Goal: Information Seeking & Learning: Learn about a topic

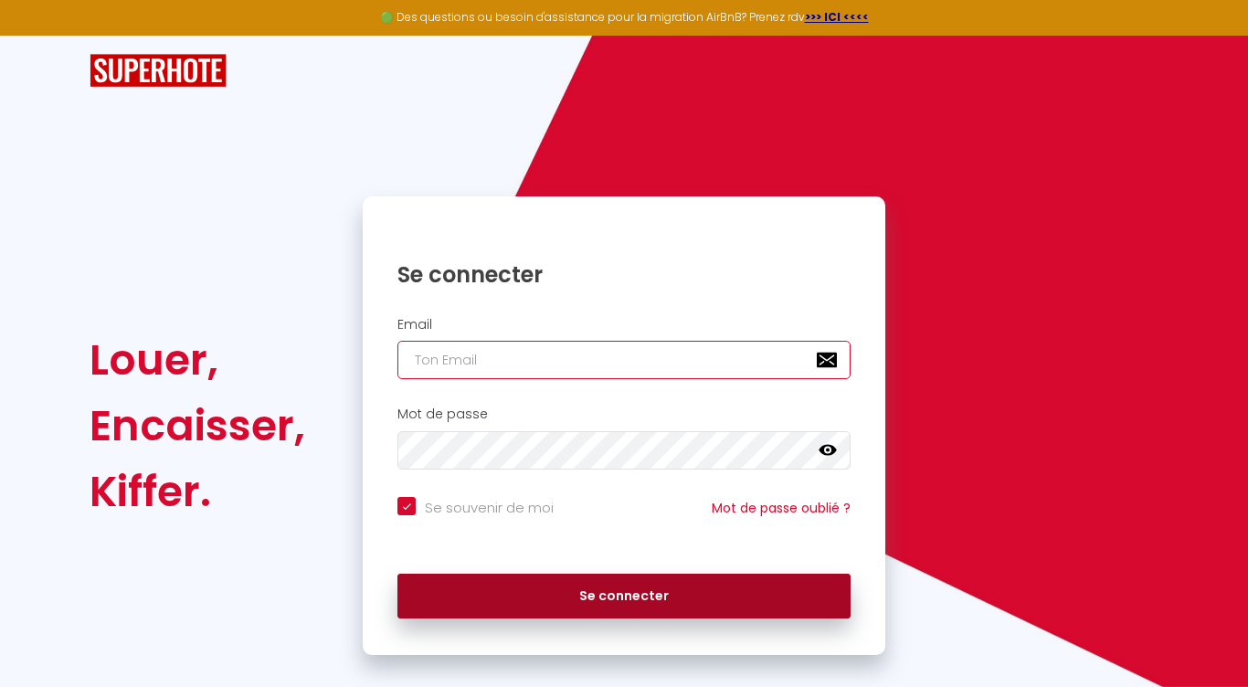
type input "[PERSON_NAME][EMAIL_ADDRESS][DOMAIN_NAME]"
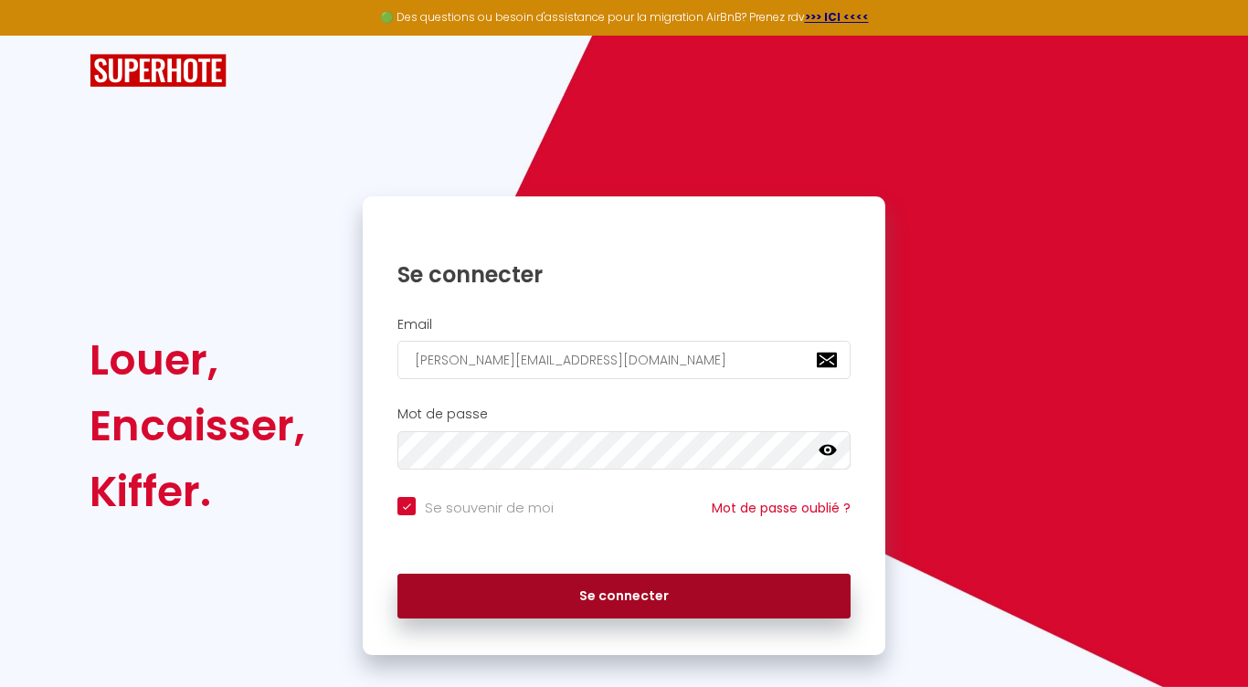
click at [488, 589] on button "Se connecter" at bounding box center [623, 597] width 453 height 46
checkbox input "true"
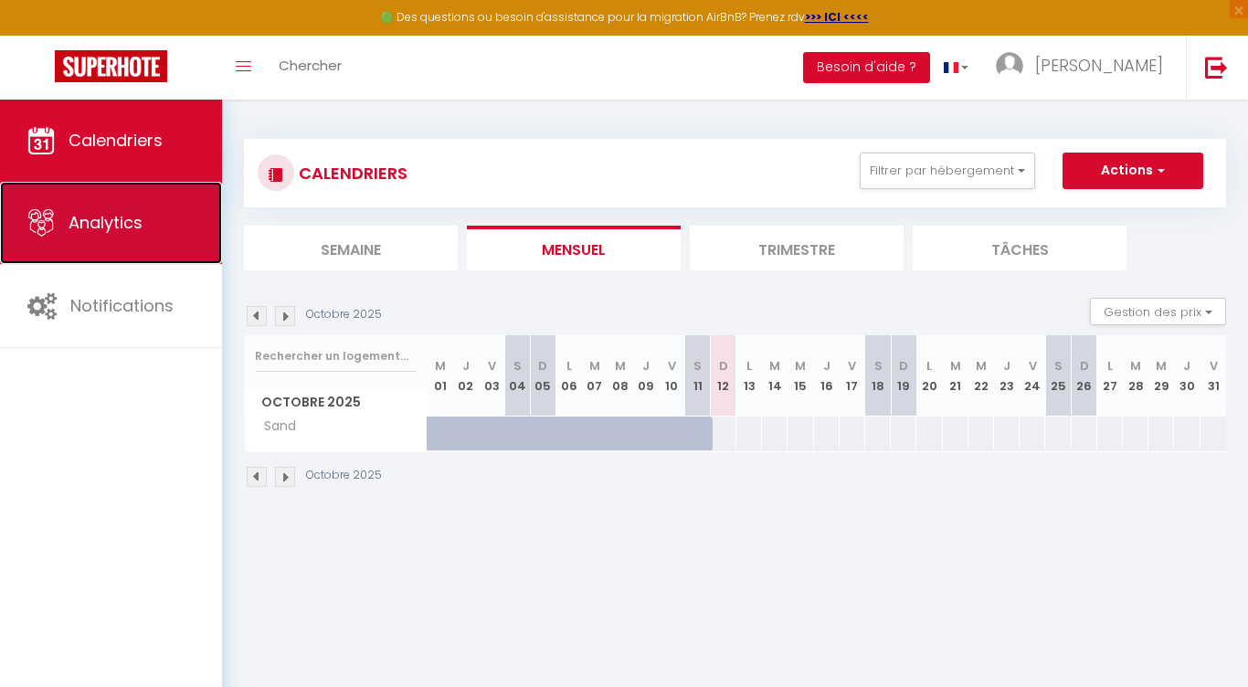
click at [114, 222] on span "Analytics" at bounding box center [106, 222] width 74 height 23
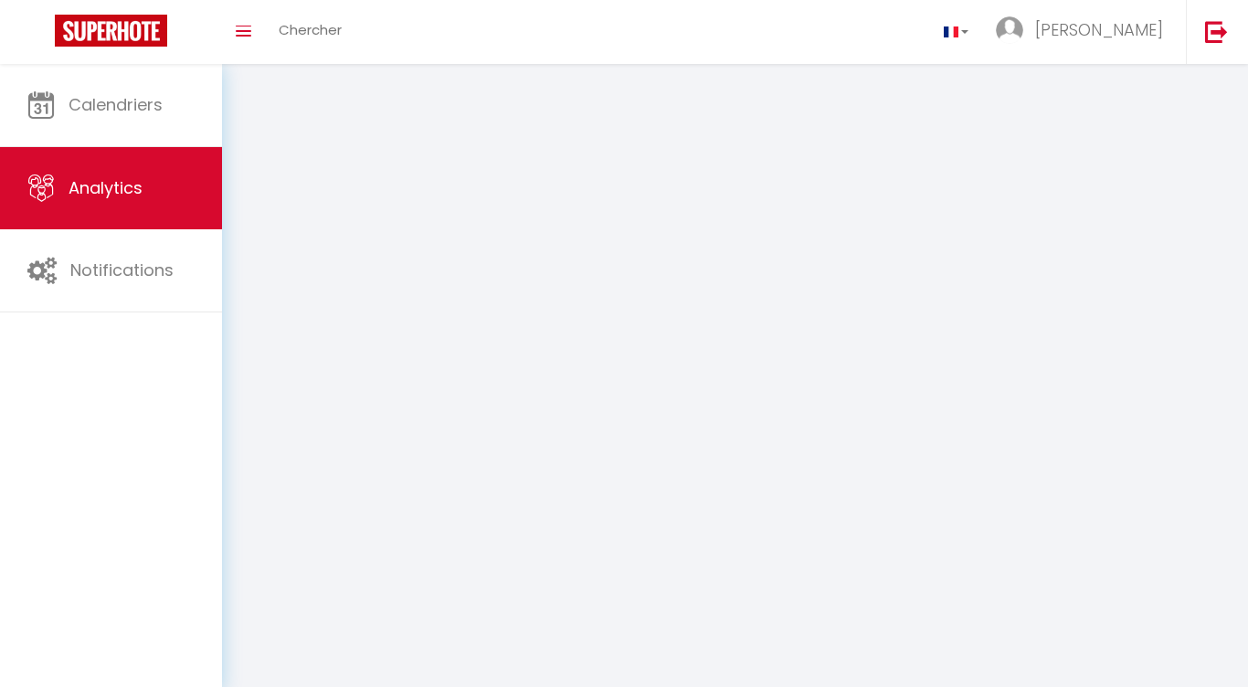
select select "2025"
select select "10"
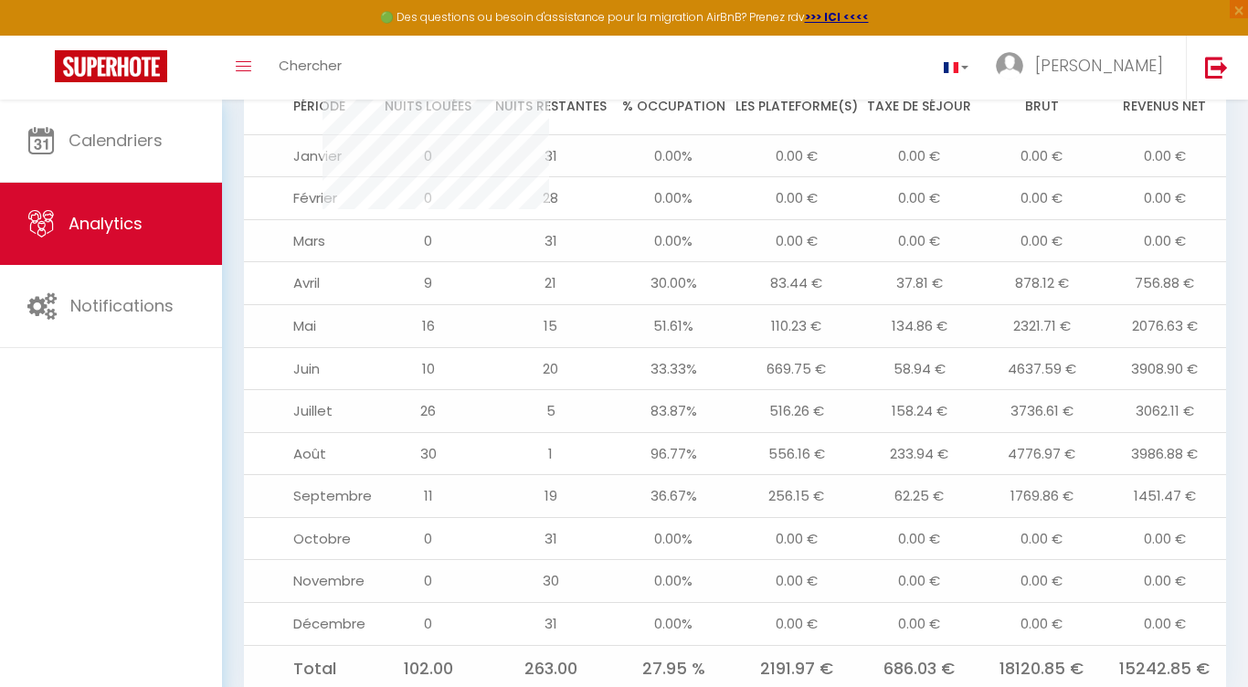
scroll to position [1866, 0]
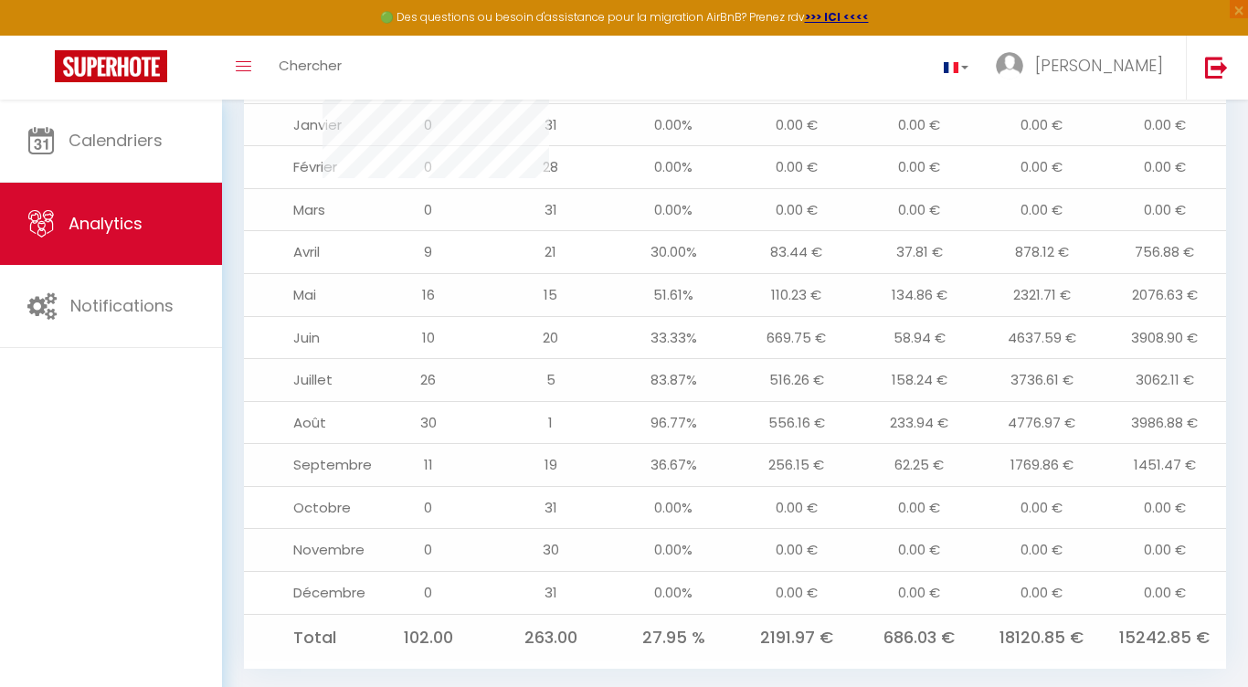
click at [549, 513] on td "31" at bounding box center [551, 507] width 122 height 43
click at [580, 513] on td "31" at bounding box center [551, 507] width 122 height 43
click at [570, 542] on td "30" at bounding box center [551, 550] width 122 height 43
click at [153, 227] on link "Analytics" at bounding box center [111, 224] width 222 height 82
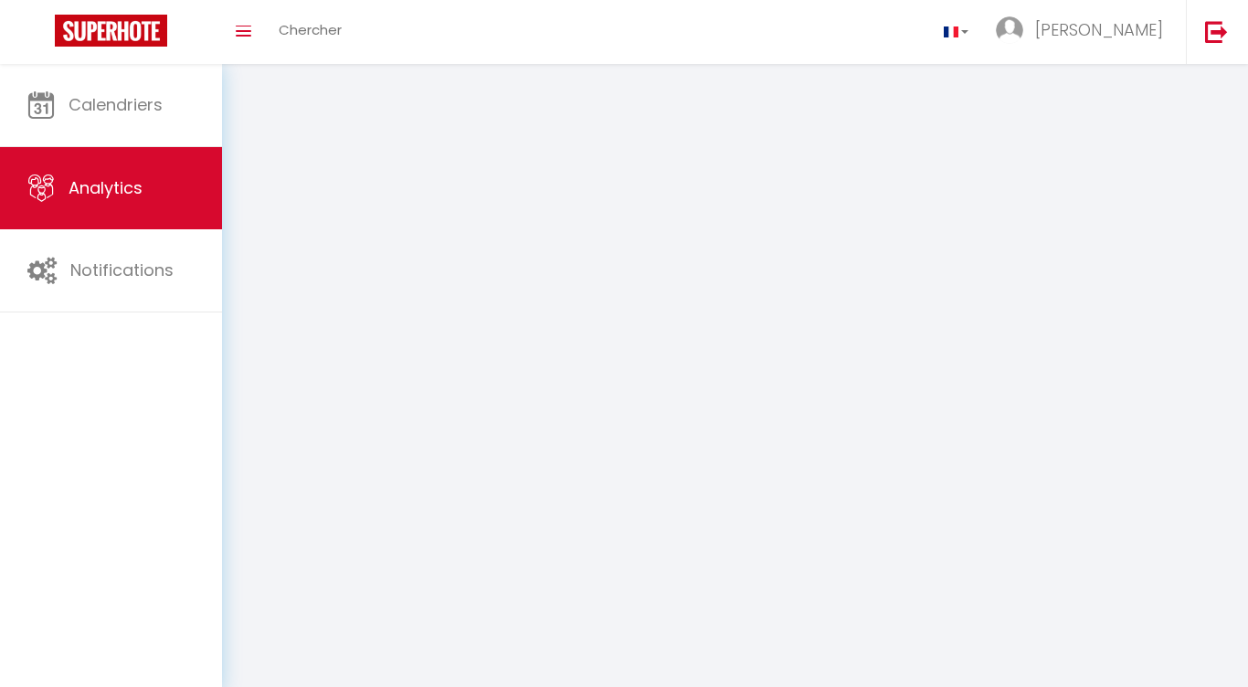
select select "2025"
select select "10"
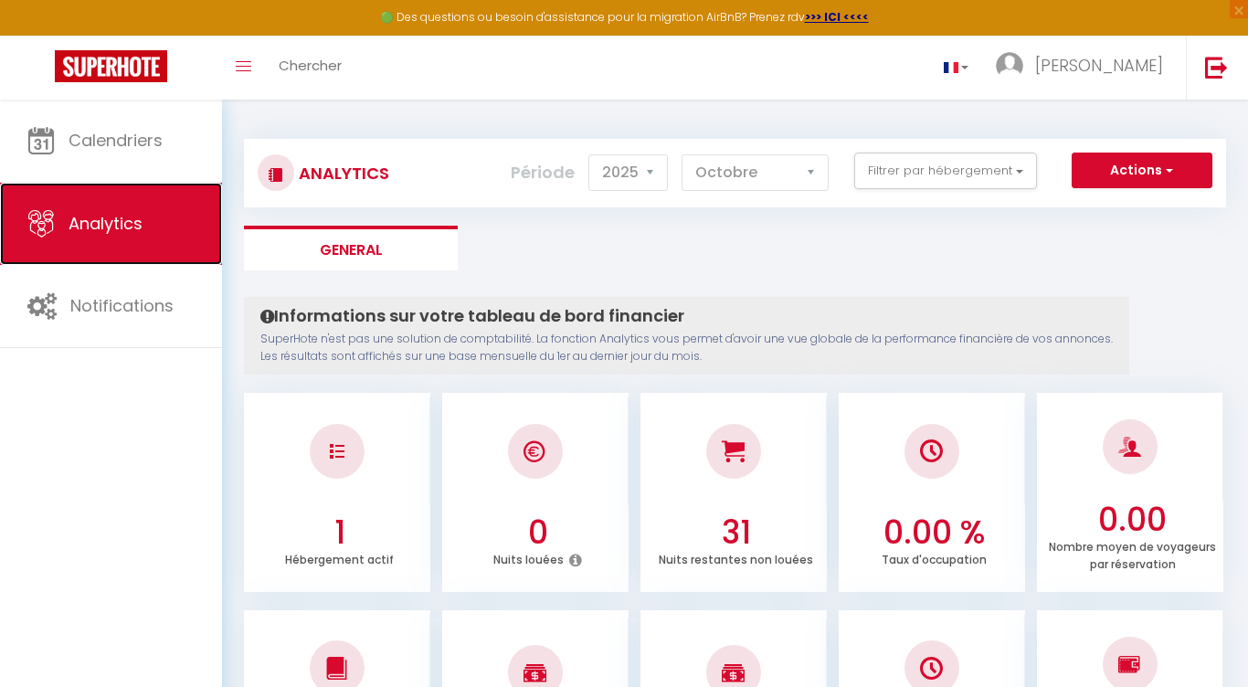
click at [103, 212] on span "Analytics" at bounding box center [106, 223] width 74 height 23
select select "2025"
select select "10"
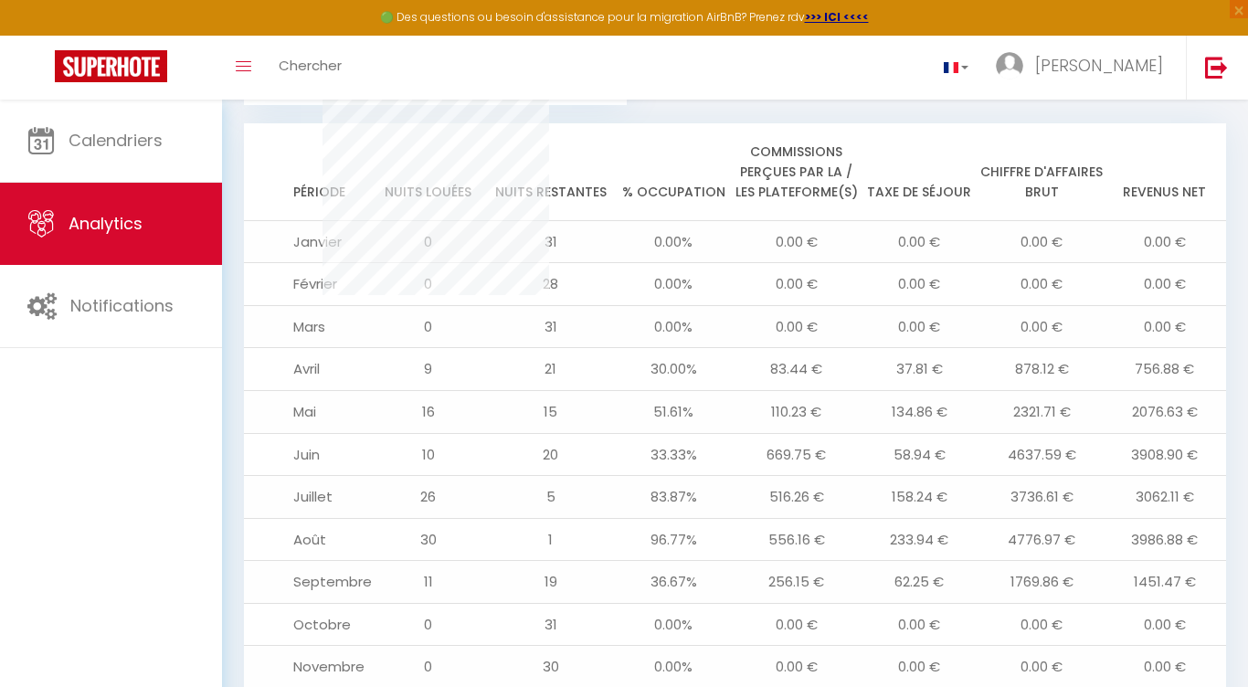
scroll to position [1750, 0]
click at [589, 565] on td "19" at bounding box center [551, 581] width 122 height 43
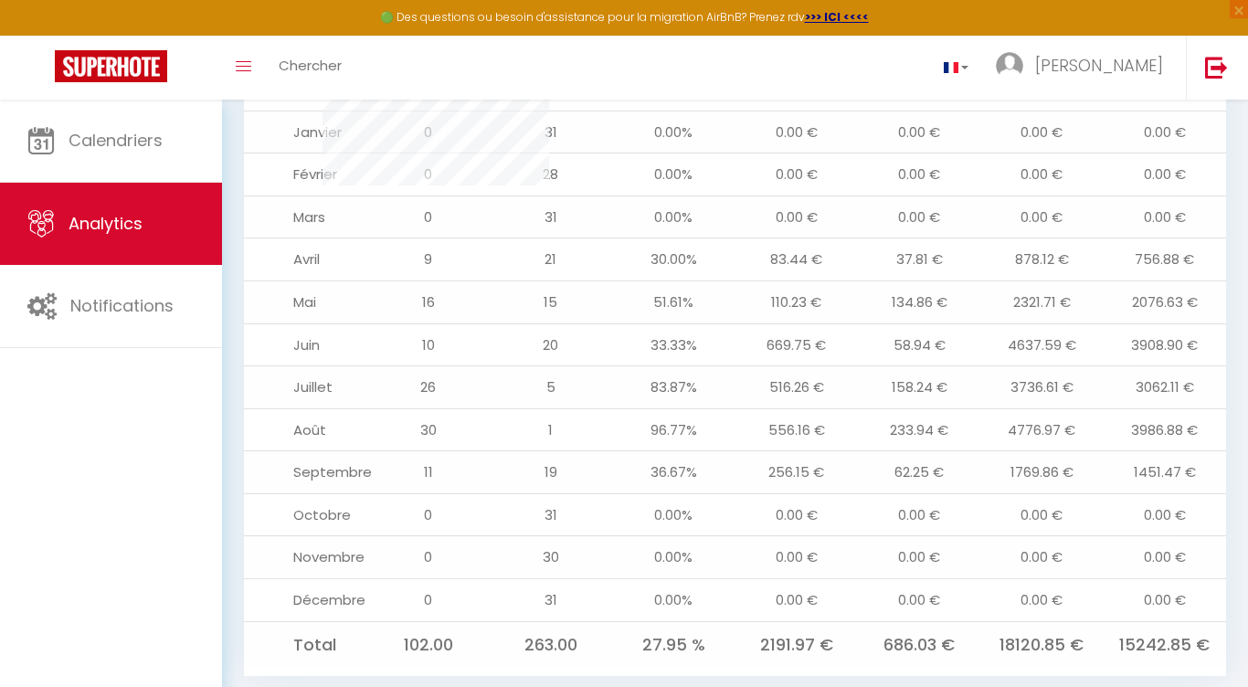
scroll to position [1875, 0]
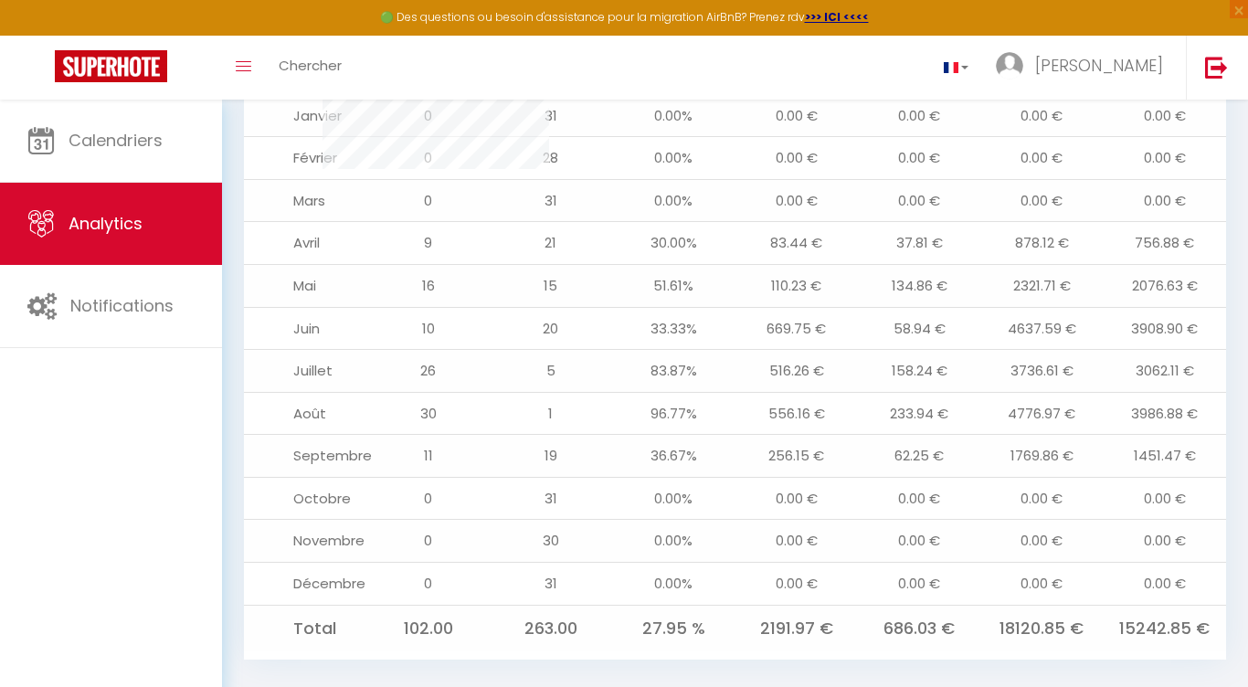
click at [1182, 465] on td "1451.47 €" at bounding box center [1165, 456] width 122 height 43
click at [1004, 460] on td "1769.86 €" at bounding box center [1041, 456] width 122 height 43
click at [1075, 462] on td "1769.86 €" at bounding box center [1041, 456] width 122 height 43
click at [971, 449] on td "62.25 €" at bounding box center [919, 456] width 122 height 43
click at [1033, 443] on td "1769.86 €" at bounding box center [1041, 456] width 122 height 43
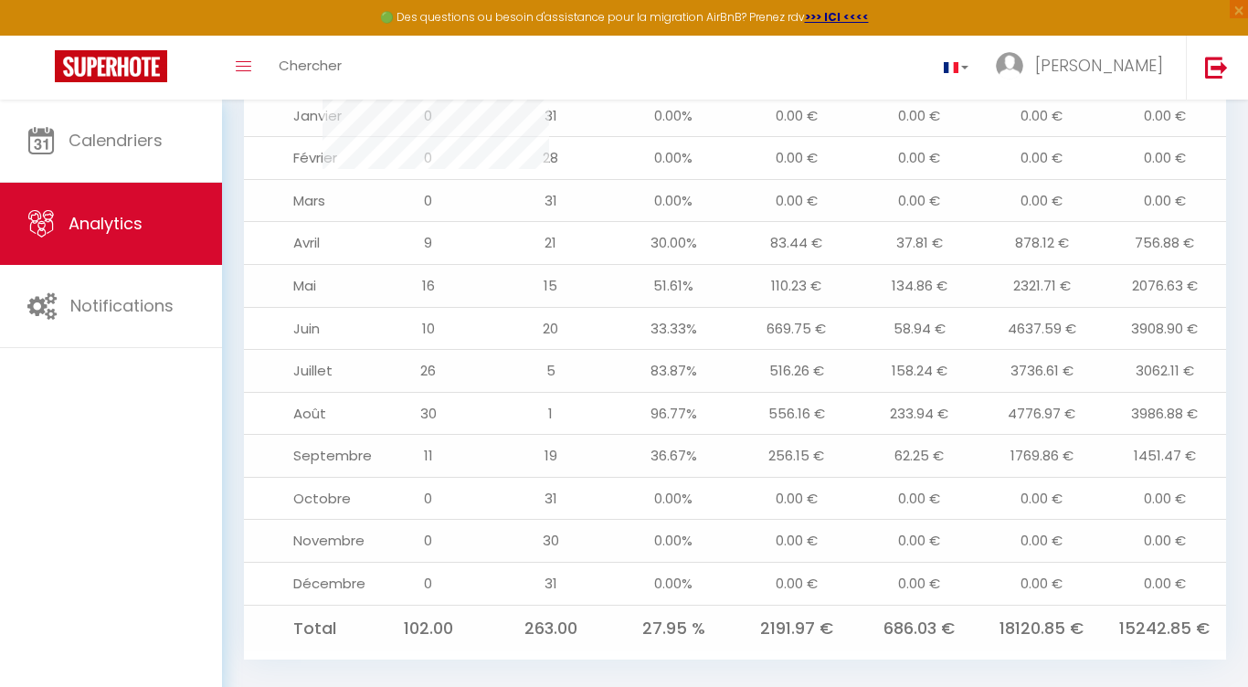
click at [1040, 460] on td "1769.86 €" at bounding box center [1041, 456] width 122 height 43
drag, startPoint x: 1009, startPoint y: 456, endPoint x: 1069, endPoint y: 461, distance: 60.5
click at [1069, 461] on td "1769.86 €" at bounding box center [1041, 456] width 122 height 43
click at [1043, 472] on td "1769.86 €" at bounding box center [1041, 456] width 122 height 43
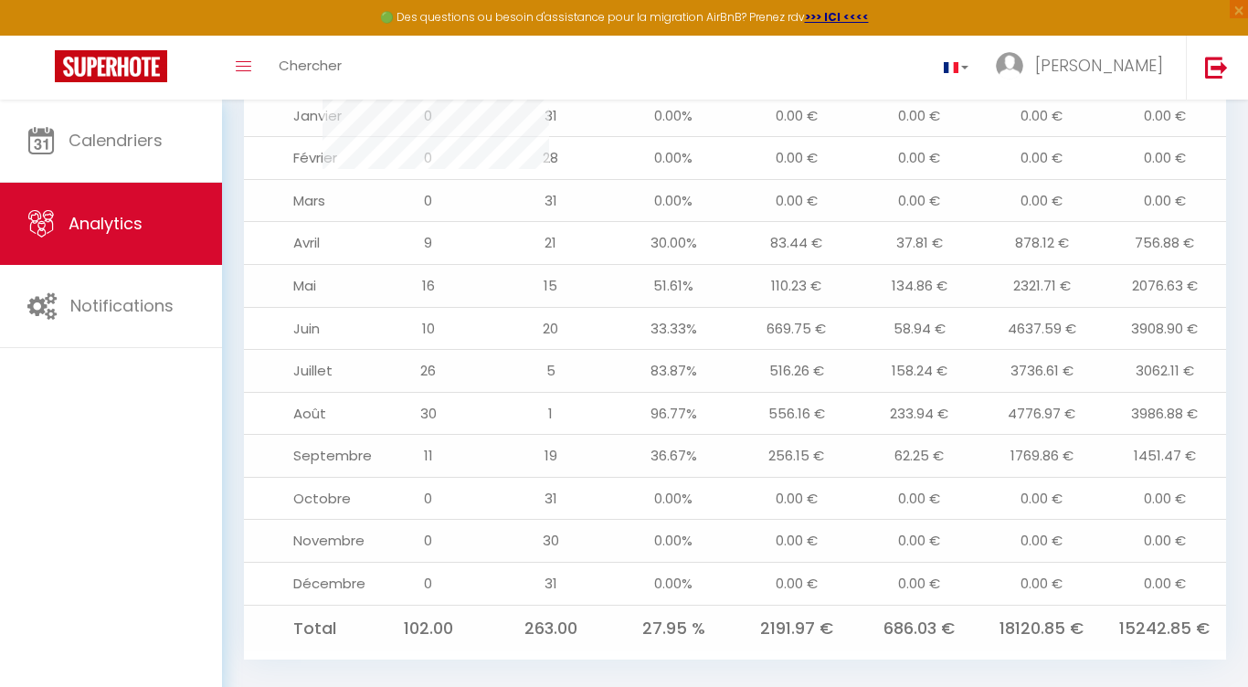
click at [1043, 460] on td "1769.86 €" at bounding box center [1041, 456] width 122 height 43
drag, startPoint x: 1007, startPoint y: 452, endPoint x: 1109, endPoint y: 474, distance: 104.6
click at [1110, 474] on tr "[DATE] 36.67% 256.15 € 62.25 € 1769.86 € 1451.47 €" at bounding box center [735, 456] width 982 height 43
click at [1104, 468] on td "1451.47 €" at bounding box center [1165, 456] width 122 height 43
click at [1067, 435] on td "1769.86 €" at bounding box center [1041, 456] width 122 height 43
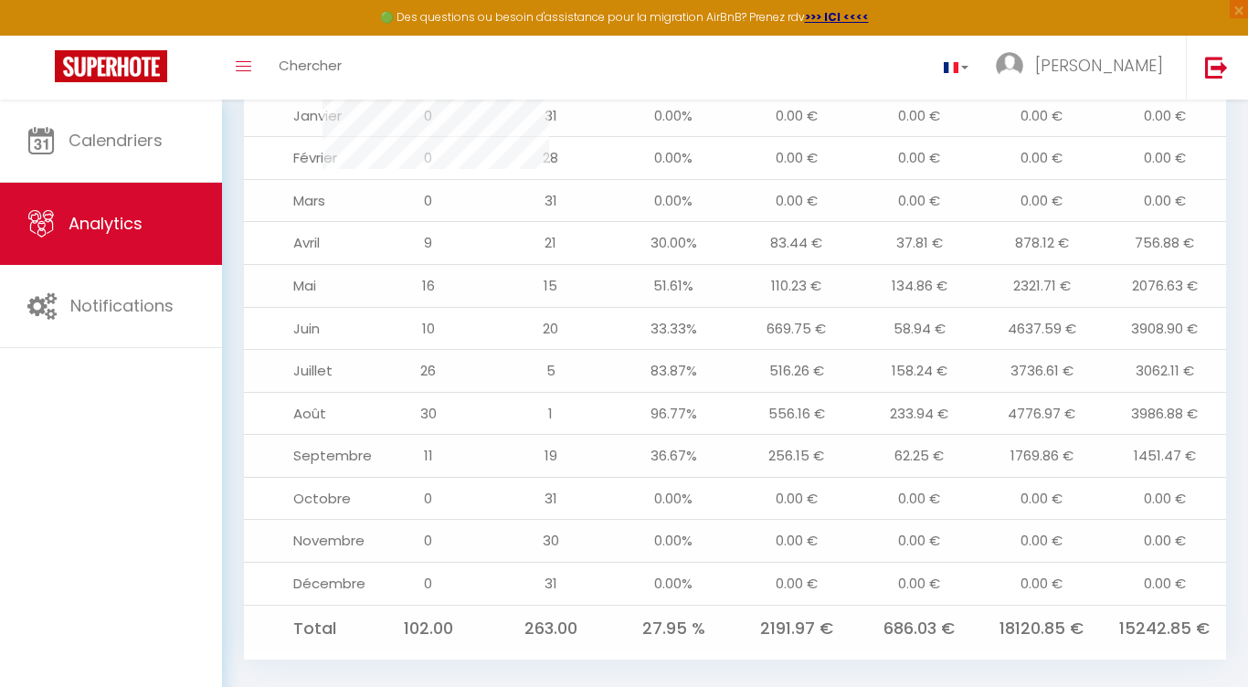
click at [566, 468] on td "19" at bounding box center [551, 456] width 122 height 43
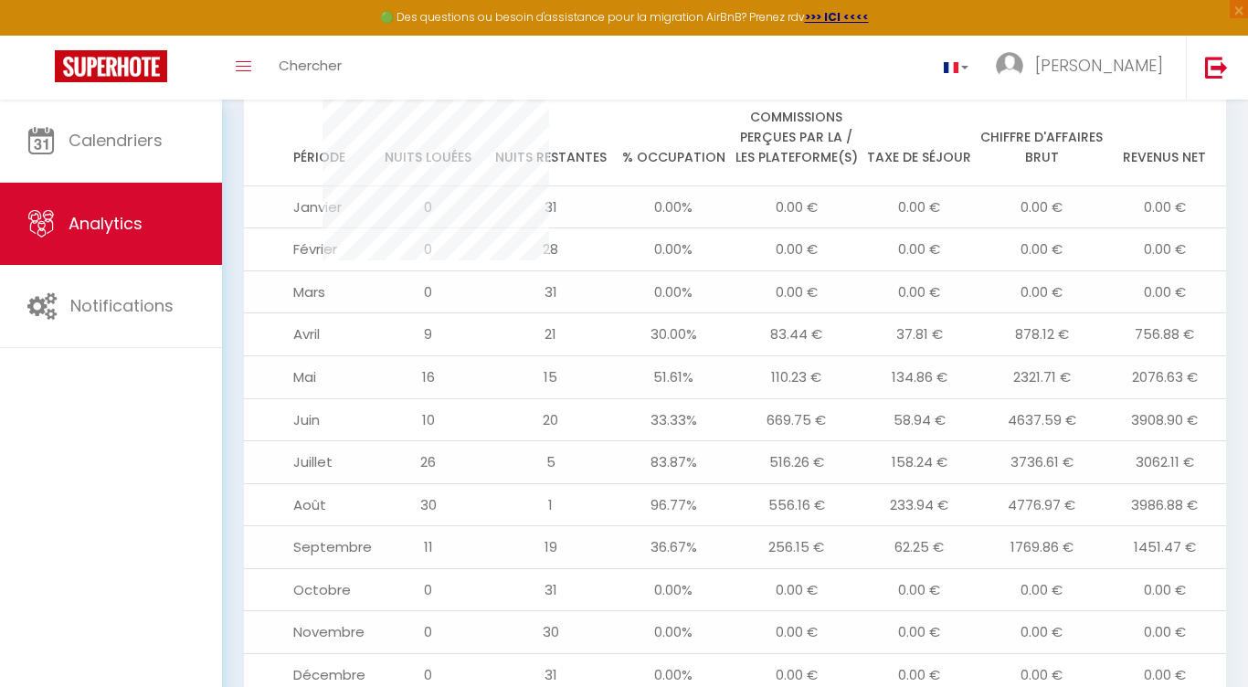
scroll to position [1781, 0]
click at [1133, 419] on td "3908.90 €" at bounding box center [1165, 422] width 122 height 43
click at [825, 412] on td "669.75 €" at bounding box center [796, 422] width 122 height 43
click at [822, 419] on td "669.75 €" at bounding box center [796, 422] width 122 height 43
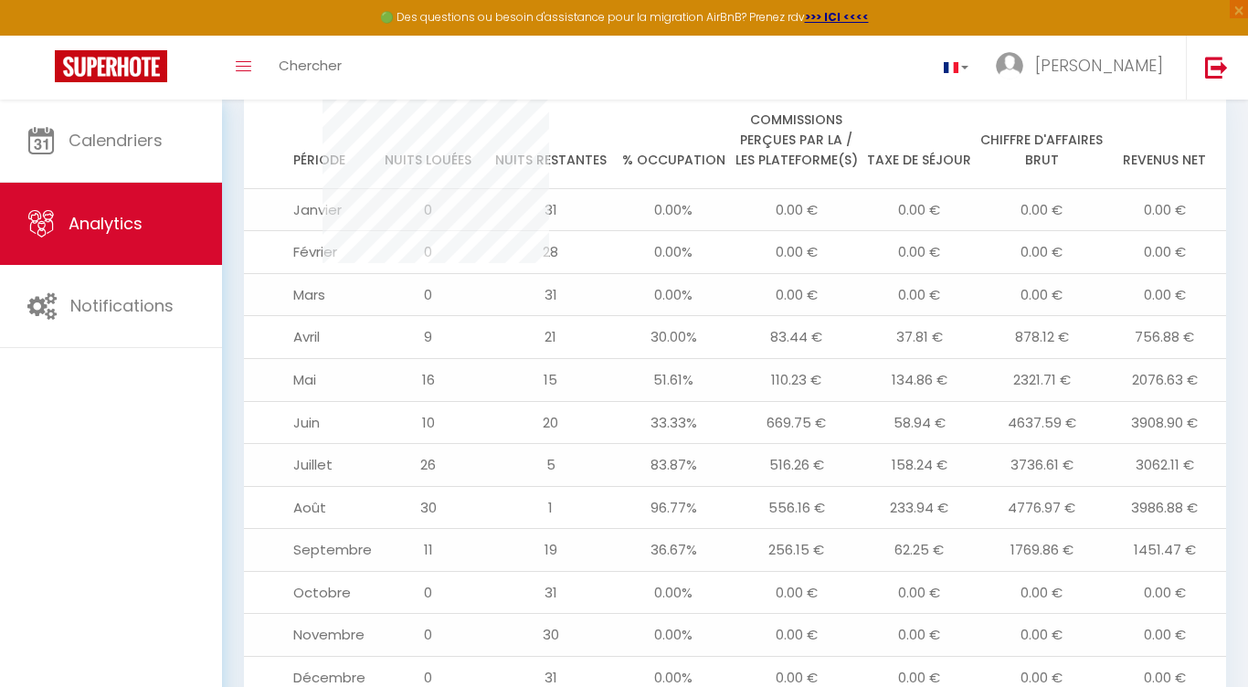
click at [943, 437] on td "58.94 €" at bounding box center [919, 422] width 122 height 43
click at [1018, 432] on td "4637.59 €" at bounding box center [1041, 422] width 122 height 43
click at [1018, 430] on td "4637.59 €" at bounding box center [1041, 422] width 122 height 43
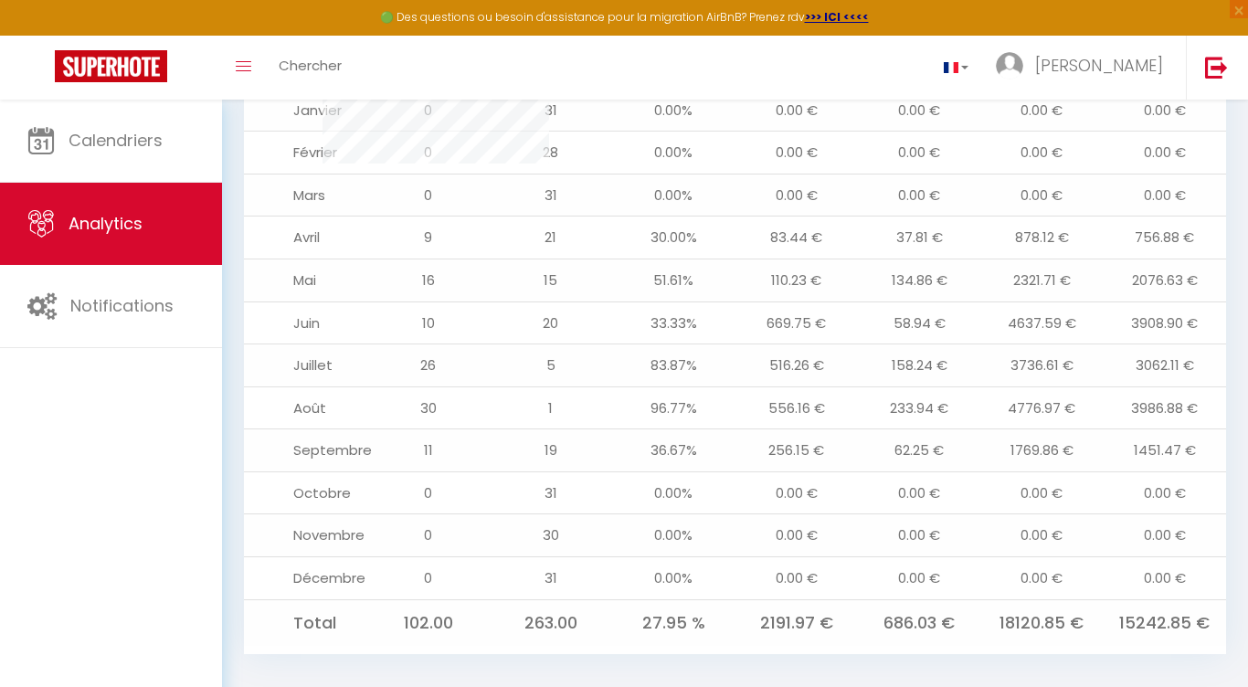
scroll to position [1899, 0]
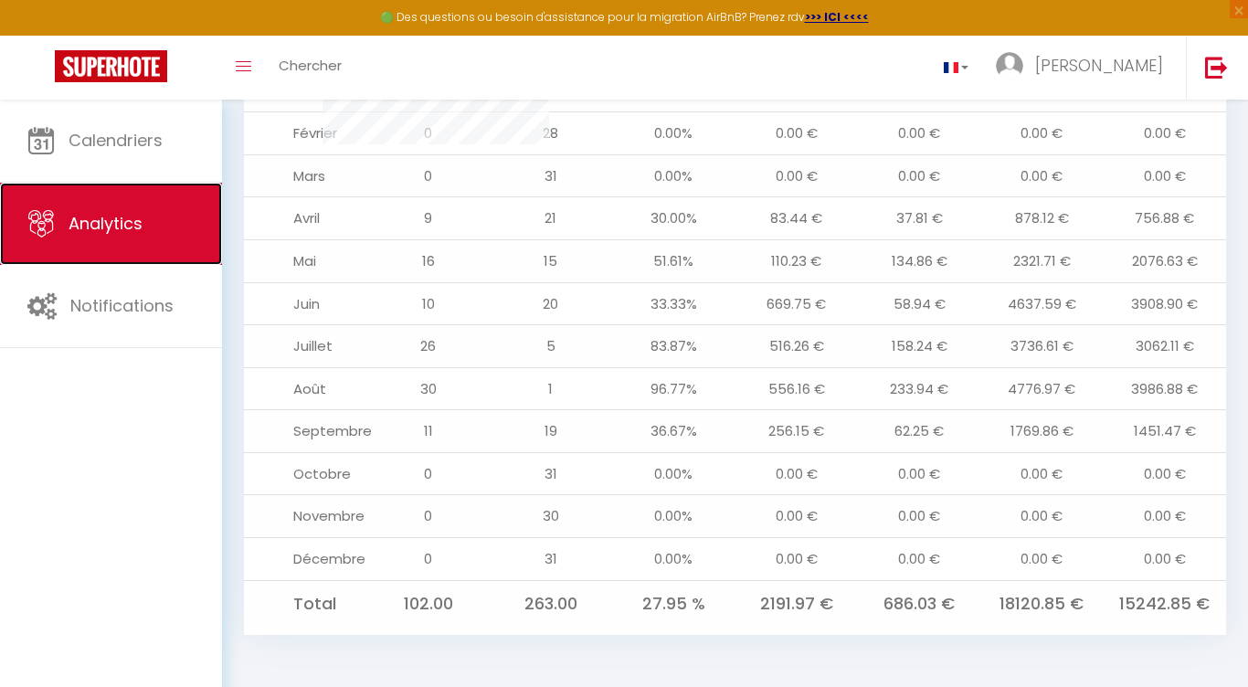
click at [62, 232] on link "Analytics" at bounding box center [111, 224] width 222 height 82
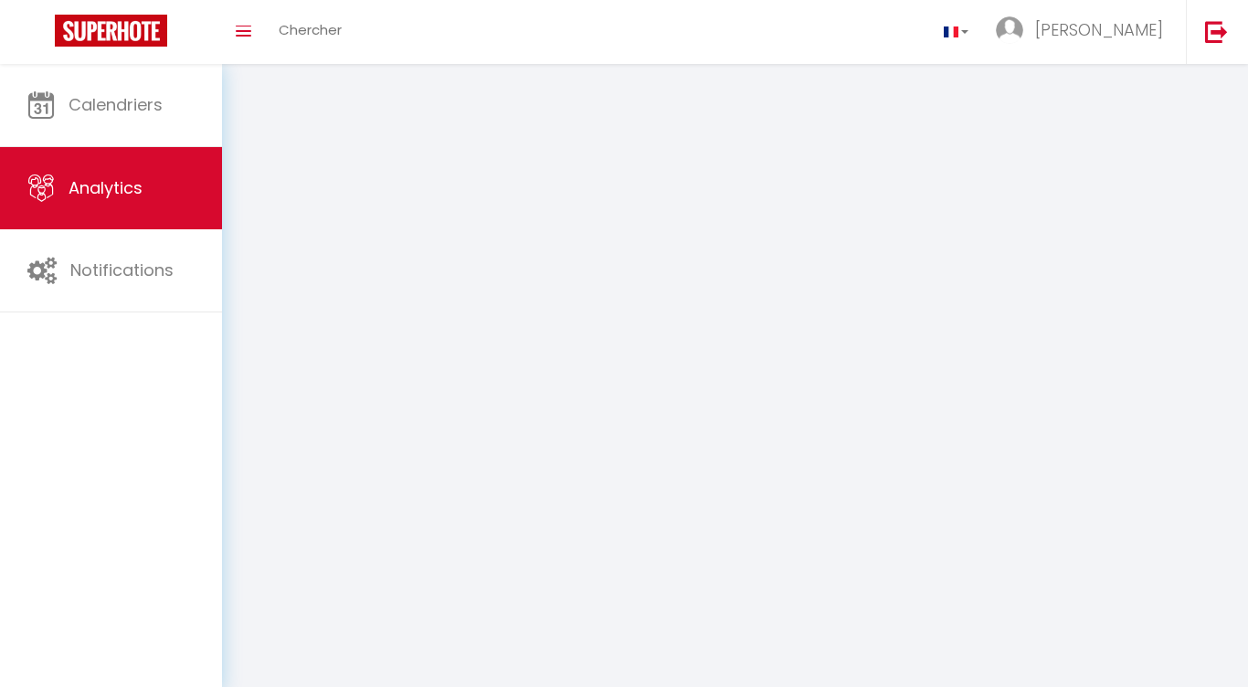
select select "2025"
select select "10"
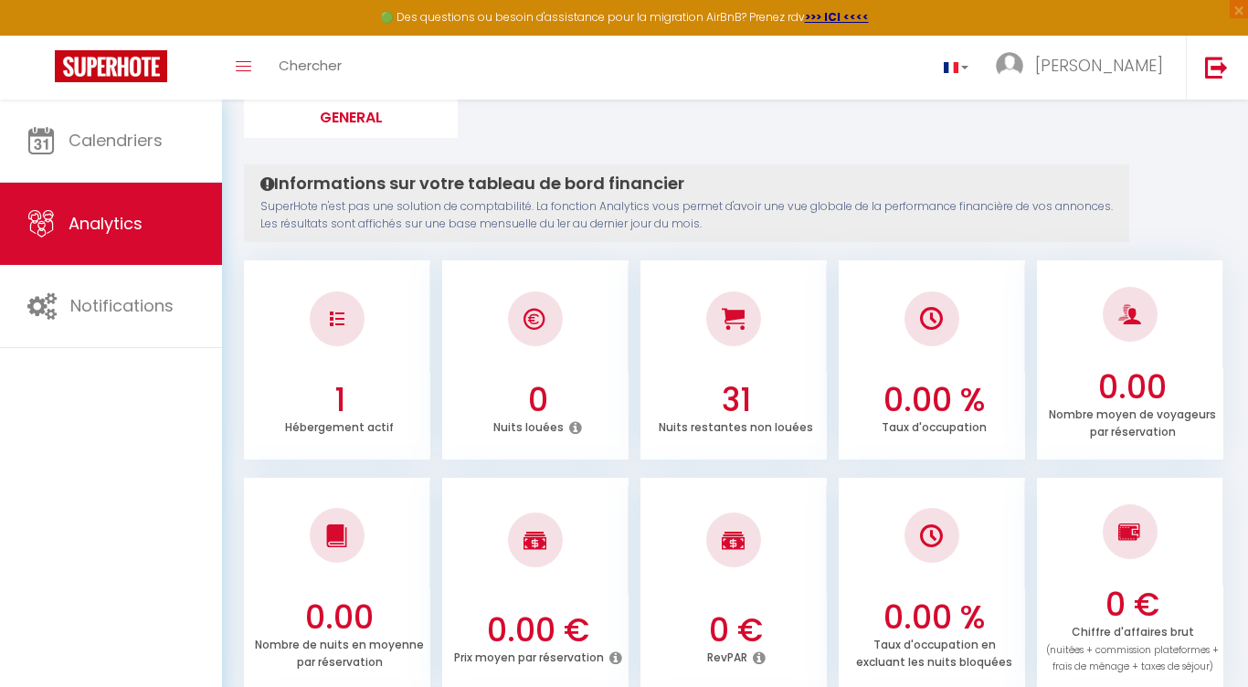
scroll to position [164, 0]
